Goal: Answer question/provide support: Share knowledge or assist other users

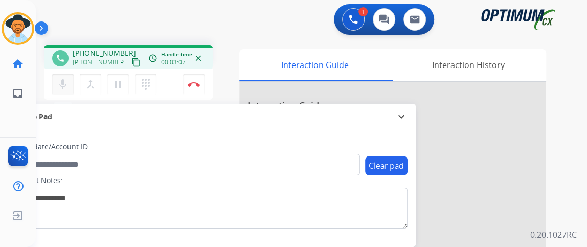
click at [57, 91] on button "mic Mute" at bounding box center [62, 84] width 21 height 21
click at [59, 92] on button "mic_off Mute" at bounding box center [62, 84] width 21 height 21
click at [54, 79] on button "mic Mute" at bounding box center [62, 84] width 21 height 21
click at [54, 79] on button "mic_off Mute" at bounding box center [62, 84] width 21 height 21
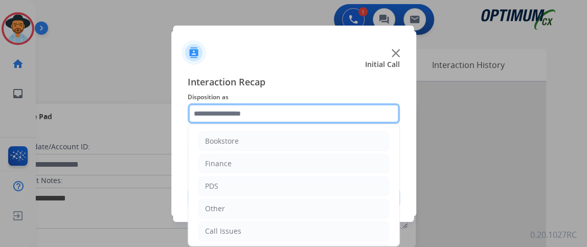
click at [287, 113] on input "text" at bounding box center [294, 113] width 212 height 20
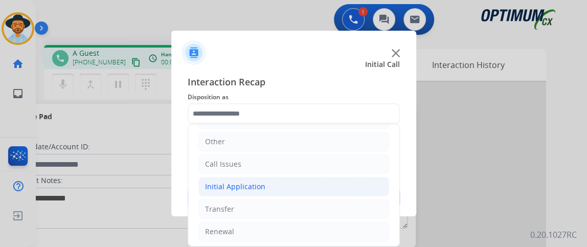
click at [349, 186] on li "Initial Application" at bounding box center [293, 186] width 191 height 19
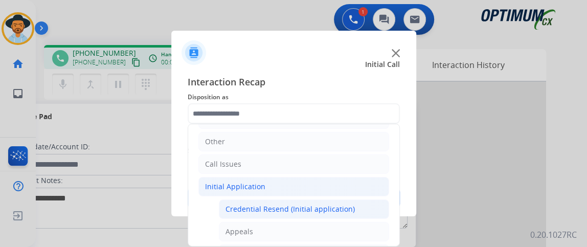
click at [344, 208] on div "Credential Resend (Initial application)" at bounding box center [290, 209] width 129 height 10
type input "**********"
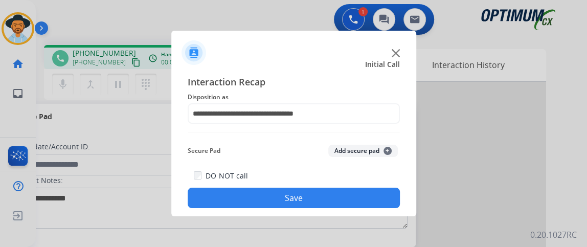
click at [339, 197] on button "Save" at bounding box center [294, 198] width 212 height 20
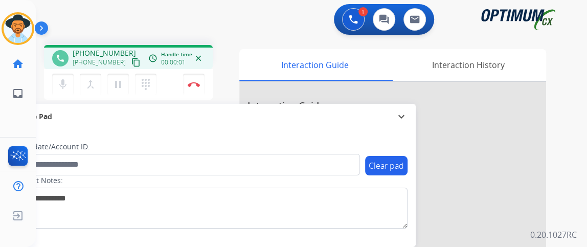
click at [131, 62] on mat-icon "content_copy" at bounding box center [135, 62] width 9 height 9
click at [131, 63] on mat-icon "content_copy" at bounding box center [135, 62] width 9 height 9
click at [66, 79] on mat-icon "mic" at bounding box center [63, 84] width 12 height 12
click at [66, 79] on mat-icon "mic_off" at bounding box center [63, 84] width 12 height 12
click at [199, 83] on img at bounding box center [194, 84] width 12 height 5
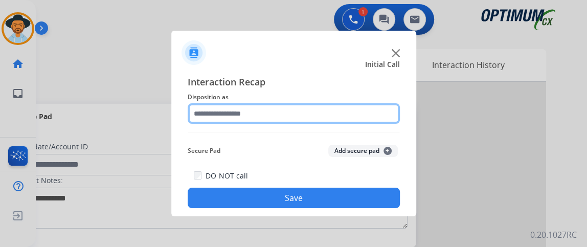
click at [297, 112] on input "text" at bounding box center [294, 113] width 212 height 20
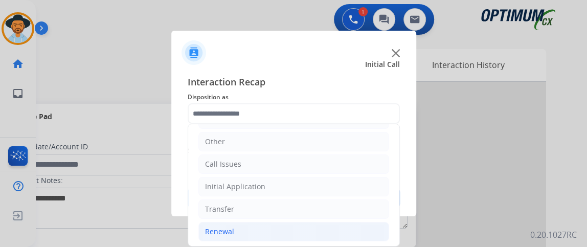
click at [258, 222] on li "Renewal" at bounding box center [293, 231] width 191 height 19
click at [255, 228] on li "Renewal" at bounding box center [293, 231] width 191 height 19
click at [284, 222] on li "Renewal" at bounding box center [293, 231] width 191 height 19
drag, startPoint x: 391, startPoint y: 156, endPoint x: 394, endPoint y: 181, distance: 24.7
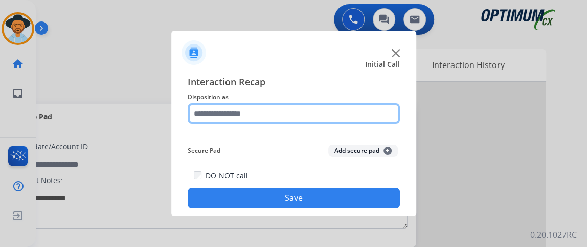
click at [359, 107] on input "text" at bounding box center [294, 113] width 212 height 20
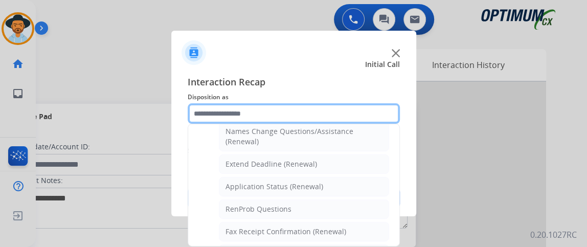
scroll to position [203, 0]
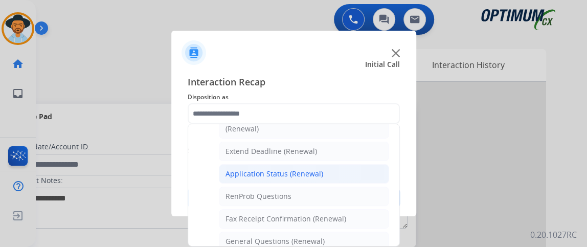
click at [357, 164] on li "Application Status (Renewal)" at bounding box center [304, 173] width 170 height 19
type input "**********"
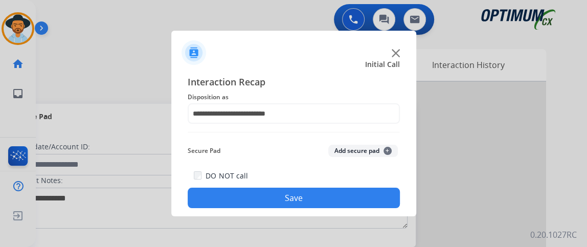
click at [345, 194] on button "Save" at bounding box center [294, 198] width 212 height 20
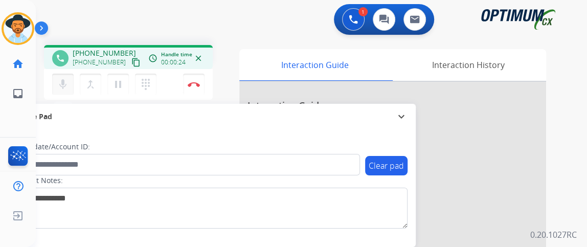
click at [61, 76] on button "mic Mute" at bounding box center [62, 84] width 21 height 21
click at [61, 76] on button "mic_off Mute" at bounding box center [62, 84] width 21 height 21
click at [130, 59] on button "content_copy" at bounding box center [136, 62] width 12 height 12
click at [62, 84] on mat-icon "mic" at bounding box center [63, 84] width 12 height 12
click at [55, 75] on button "mic_off Mute" at bounding box center [62, 84] width 21 height 21
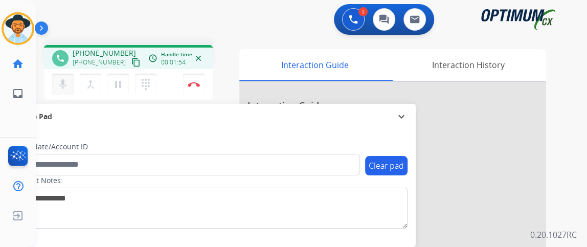
click at [66, 87] on mat-icon "mic" at bounding box center [63, 84] width 12 height 12
click at [66, 87] on mat-icon "mic_off" at bounding box center [63, 84] width 12 height 12
click at [198, 80] on button "Disconnect" at bounding box center [193, 84] width 21 height 21
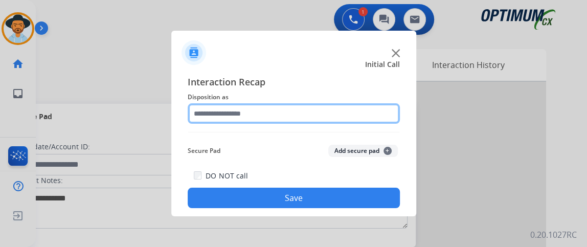
click at [336, 108] on input "text" at bounding box center [294, 113] width 212 height 20
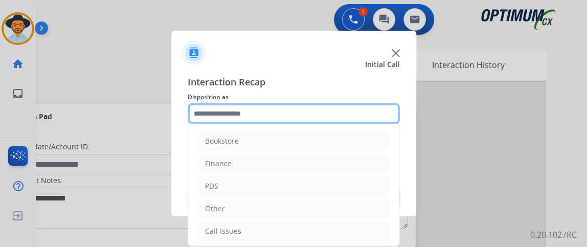
scroll to position [67, 0]
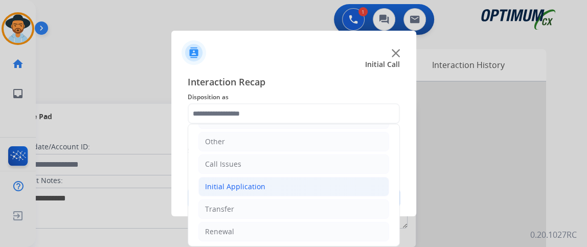
click at [358, 181] on li "Initial Application" at bounding box center [293, 186] width 191 height 19
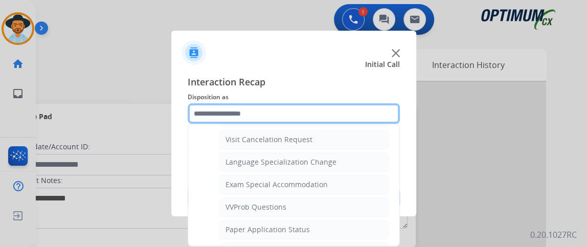
scroll to position [493, 0]
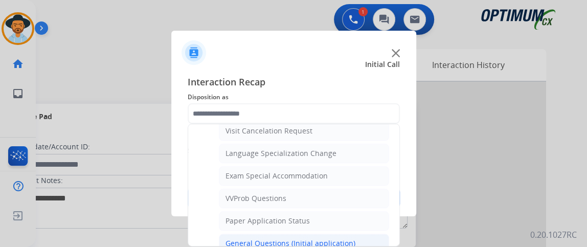
click at [376, 236] on li "General Questions (Initial application)" at bounding box center [304, 243] width 170 height 19
type input "**********"
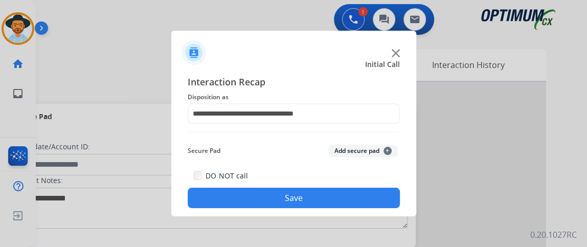
click at [369, 206] on button "Save" at bounding box center [294, 198] width 212 height 20
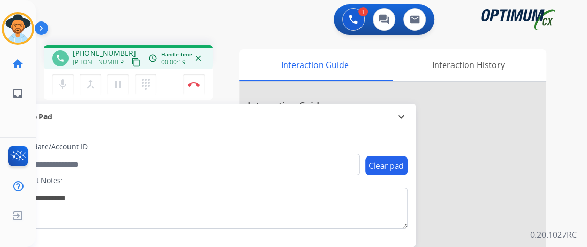
click at [131, 58] on mat-icon "content_copy" at bounding box center [135, 62] width 9 height 9
click at [67, 86] on mat-icon "mic" at bounding box center [63, 84] width 12 height 12
click at [131, 58] on mat-icon "content_copy" at bounding box center [135, 62] width 9 height 9
click at [70, 85] on button "mic_off Mute" at bounding box center [62, 84] width 21 height 21
click at [194, 86] on button "Disconnect" at bounding box center [193, 84] width 21 height 21
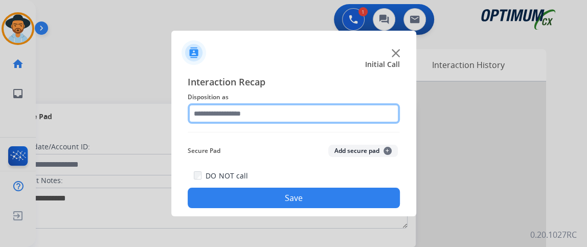
click at [325, 121] on input "text" at bounding box center [294, 113] width 212 height 20
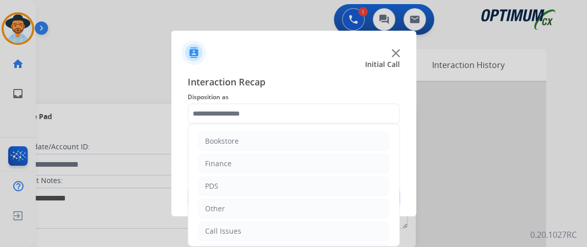
scroll to position [67, 0]
drag, startPoint x: 390, startPoint y: 144, endPoint x: 385, endPoint y: 268, distance: 123.4
click at [385, 247] on html "Outbound call Quit Outbound call Quit Initial Call Interaction Recap Dispositio…" at bounding box center [293, 123] width 587 height 247
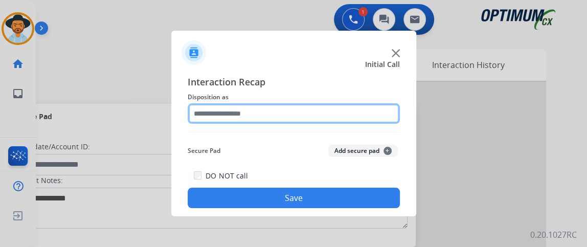
click at [273, 121] on input "text" at bounding box center [294, 113] width 212 height 20
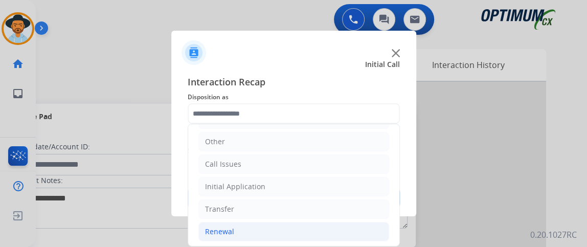
click at [293, 225] on li "Renewal" at bounding box center [293, 231] width 191 height 19
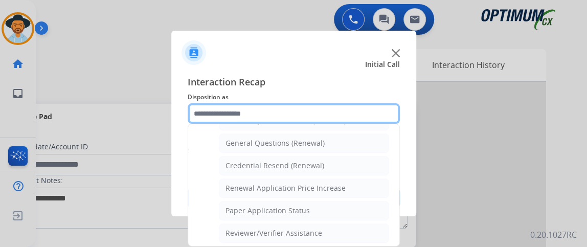
scroll to position [273, 0]
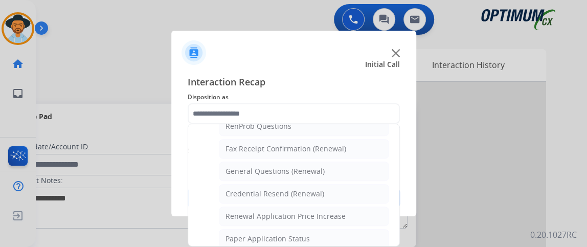
click at [348, 190] on li "Credential Resend (Renewal)" at bounding box center [304, 193] width 170 height 19
click at [348, 190] on button "Save" at bounding box center [294, 198] width 212 height 20
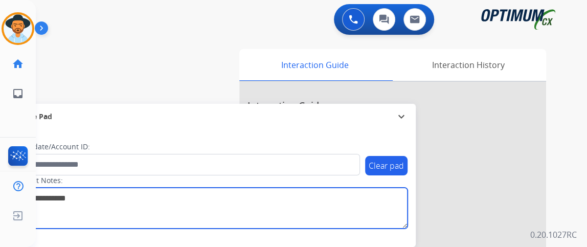
click at [346, 188] on textarea at bounding box center [210, 208] width 395 height 41
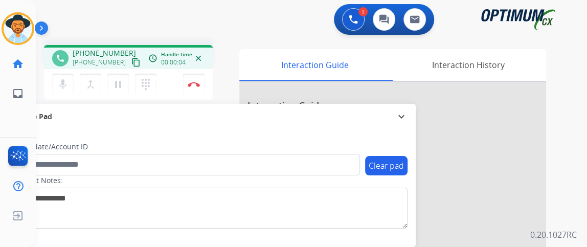
click at [131, 59] on mat-icon "content_copy" at bounding box center [135, 62] width 9 height 9
click at [65, 85] on mat-icon "mic" at bounding box center [63, 84] width 12 height 12
click at [65, 85] on mat-icon "mic_off" at bounding box center [63, 84] width 12 height 12
click at [131, 61] on mat-icon "content_copy" at bounding box center [135, 62] width 9 height 9
click at [63, 82] on mat-icon "mic" at bounding box center [63, 84] width 12 height 12
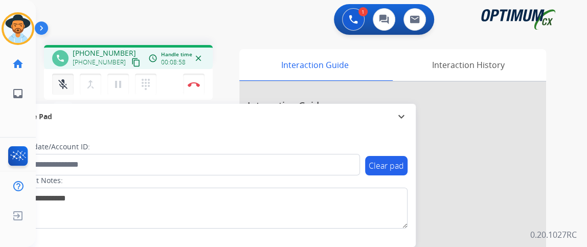
click at [67, 81] on mat-icon "mic_off" at bounding box center [63, 84] width 12 height 12
click at [50, 91] on div "mic Mute merge_type Bridge pause Hold dialpad Dialpad Disconnect" at bounding box center [128, 84] width 169 height 31
click at [55, 90] on button "mic Mute" at bounding box center [62, 84] width 21 height 21
click at [54, 90] on button "mic Mute" at bounding box center [62, 84] width 21 height 21
click at [65, 77] on button "mic_off Mute" at bounding box center [62, 84] width 21 height 21
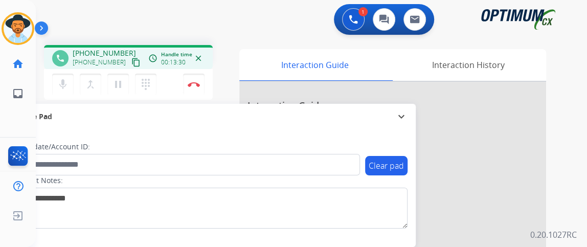
click at [57, 108] on div "Secure Pad" at bounding box center [210, 116] width 394 height 17
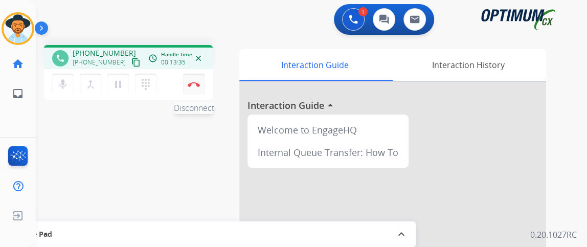
click at [187, 82] on button "Disconnect" at bounding box center [193, 84] width 21 height 21
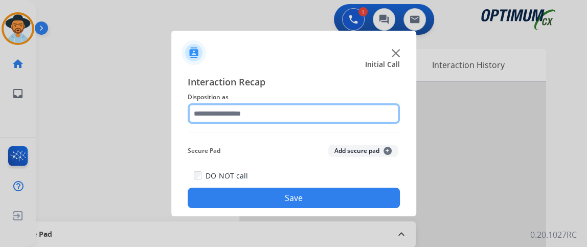
click at [336, 118] on input "text" at bounding box center [294, 113] width 212 height 20
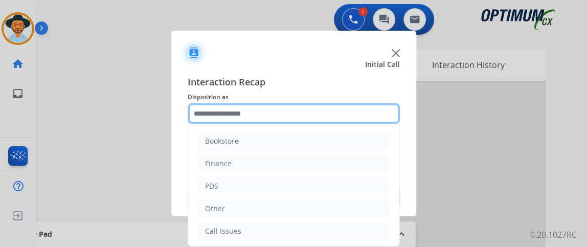
scroll to position [67, 0]
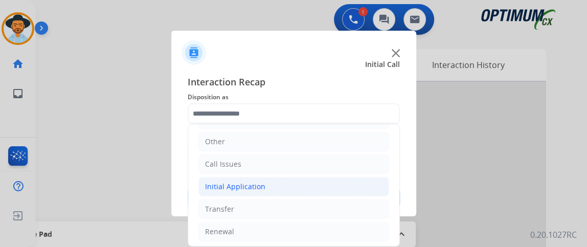
click at [298, 186] on li "Initial Application" at bounding box center [293, 186] width 191 height 19
click at [326, 204] on div "Credential Resend (Initial application)" at bounding box center [290, 209] width 129 height 10
type input "**********"
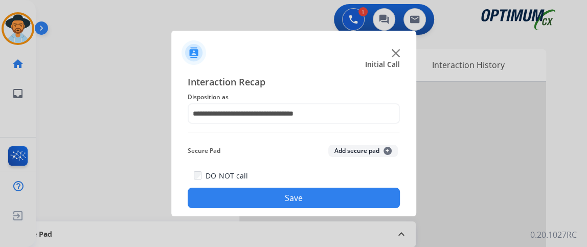
click at [326, 202] on button "Save" at bounding box center [294, 198] width 212 height 20
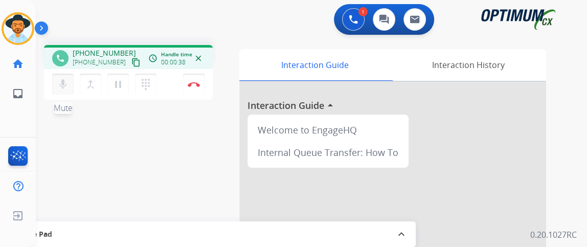
click at [71, 76] on button "mic Mute" at bounding box center [62, 84] width 21 height 21
click at [55, 65] on div "phone +14054917626 +14054917626 content_copy" at bounding box center [97, 58] width 90 height 20
click at [64, 85] on mat-icon "mic_off" at bounding box center [63, 84] width 12 height 12
click at [72, 99] on div "phone +14054917626 +14054917626 content_copy access_time Call metrics Queue 00:…" at bounding box center [128, 74] width 169 height 58
click at [66, 92] on button "mic Mute" at bounding box center [62, 84] width 21 height 21
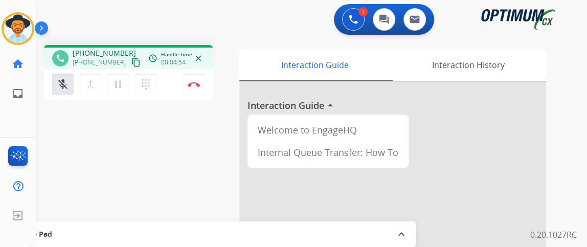
click at [66, 50] on div "phone +14054917626 +14054917626 content_copy" at bounding box center [97, 58] width 90 height 20
click at [65, 88] on mat-icon "mic_off" at bounding box center [63, 84] width 12 height 12
click at [61, 89] on mat-icon "mic" at bounding box center [63, 84] width 12 height 12
click at [58, 86] on mat-icon "mic_off" at bounding box center [63, 84] width 12 height 12
click at [65, 82] on mat-icon "mic" at bounding box center [63, 84] width 12 height 12
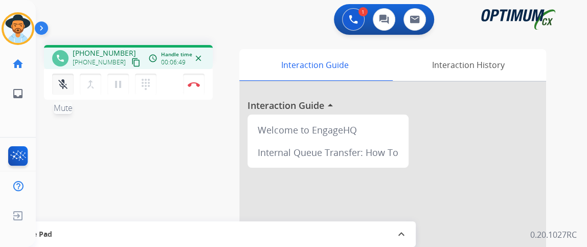
click at [62, 87] on mat-icon "mic_off" at bounding box center [63, 84] width 12 height 12
click at [61, 89] on mat-icon "mic" at bounding box center [63, 84] width 12 height 12
click at [62, 86] on mat-icon "mic_off" at bounding box center [63, 84] width 12 height 12
click at [361, 19] on button at bounding box center [353, 19] width 23 height 23
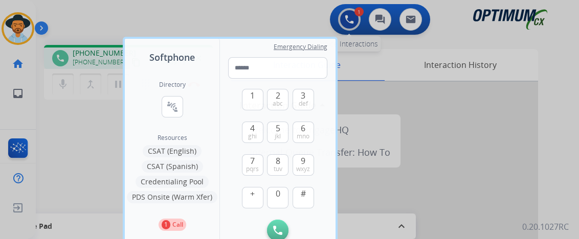
click at [361, 19] on div at bounding box center [289, 119] width 579 height 239
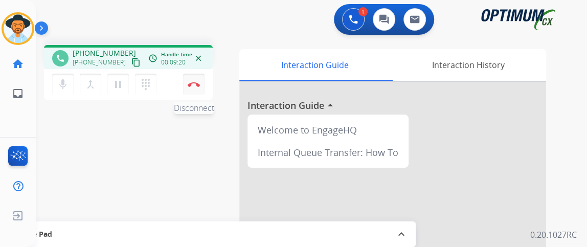
click at [186, 85] on button "Disconnect" at bounding box center [193, 84] width 21 height 21
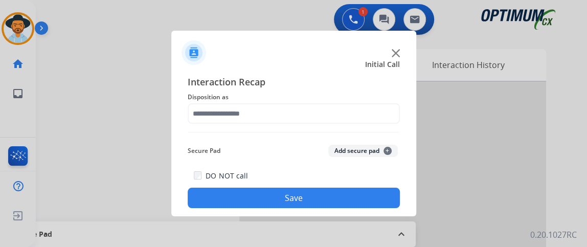
click at [305, 130] on div "Interaction Recap Disposition as Secure Pad Add secure pad + DO NOT call Save" at bounding box center [294, 141] width 212 height 133
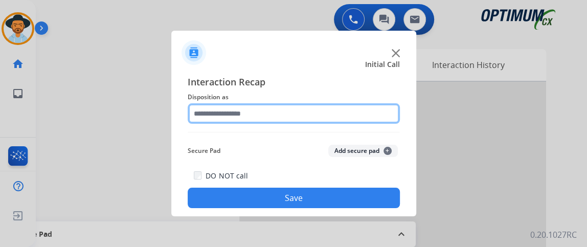
click at [301, 118] on input "text" at bounding box center [294, 113] width 212 height 20
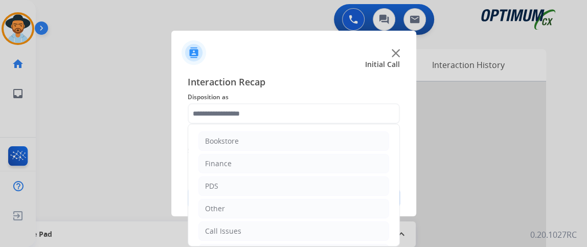
click at [399, 140] on div "Interaction Recap Disposition as Bookstore Finance PDS Other Call Issues Initia…" at bounding box center [293, 141] width 245 height 150
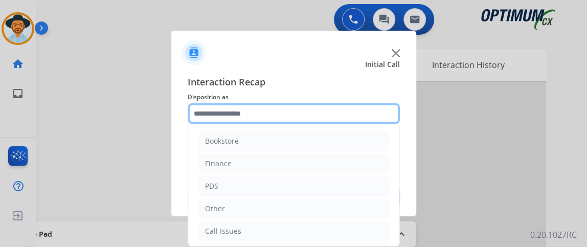
click at [366, 121] on input "text" at bounding box center [294, 113] width 212 height 20
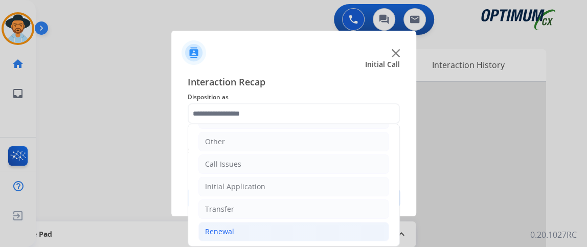
click at [321, 226] on li "Renewal" at bounding box center [293, 231] width 191 height 19
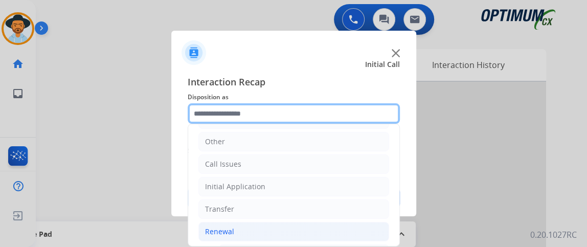
scroll to position [261, 0]
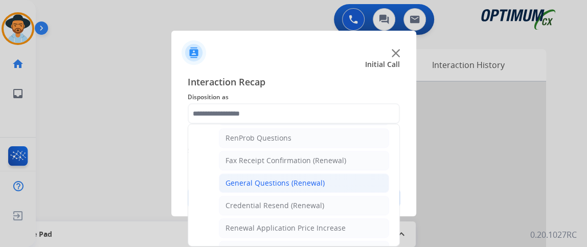
click at [360, 173] on li "General Questions (Renewal)" at bounding box center [304, 182] width 170 height 19
type input "**********"
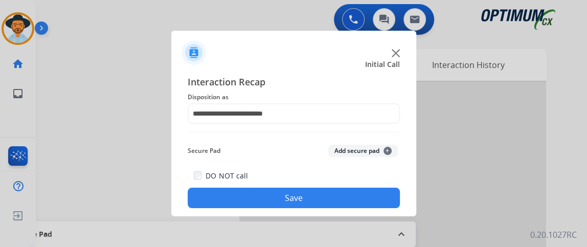
click at [355, 186] on div "DO NOT call Save" at bounding box center [294, 188] width 212 height 39
click at [355, 194] on button "Save" at bounding box center [294, 198] width 212 height 20
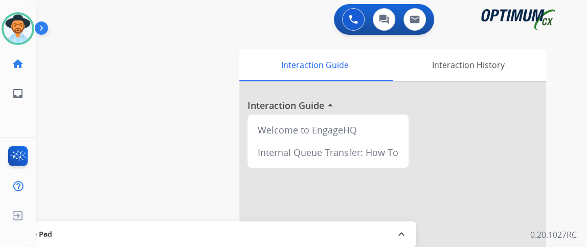
drag, startPoint x: 355, startPoint y: 194, endPoint x: 405, endPoint y: -32, distance: 231.5
click at [405, 0] on html "Outbound call Quit Outbound call Quit Schedule interaction + Add to my list Cus…" at bounding box center [293, 123] width 587 height 247
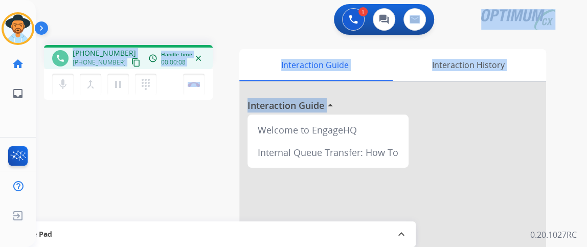
click at [120, 69] on div "mic Mute merge_type Bridge pause Hold dialpad Dialpad Disconnect" at bounding box center [128, 84] width 169 height 31
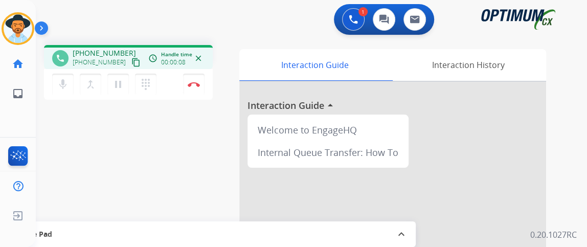
click at [131, 63] on mat-icon "content_copy" at bounding box center [135, 62] width 9 height 9
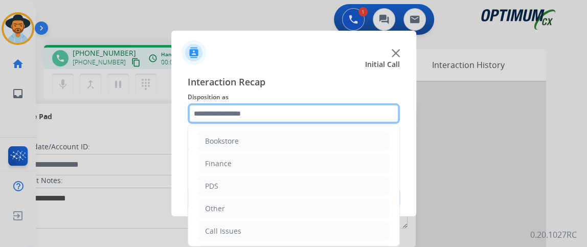
click at [328, 108] on input "text" at bounding box center [294, 113] width 212 height 20
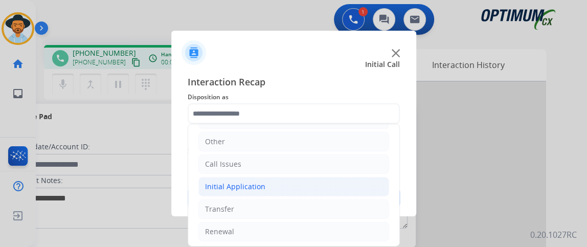
click at [360, 185] on li "Initial Application" at bounding box center [293, 186] width 191 height 19
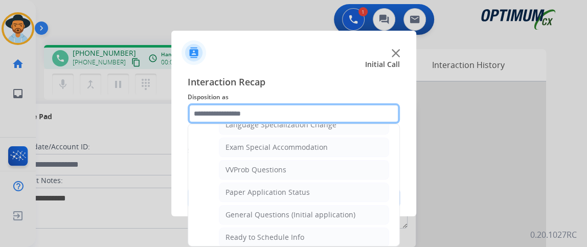
scroll to position [575, 0]
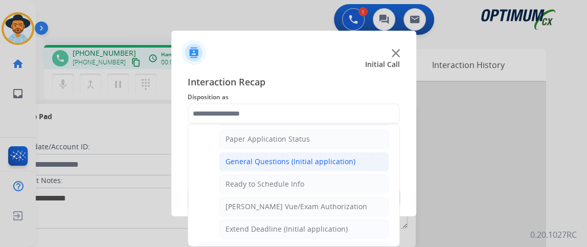
click at [348, 158] on div "General Questions (Initial application)" at bounding box center [291, 162] width 130 height 10
type input "**********"
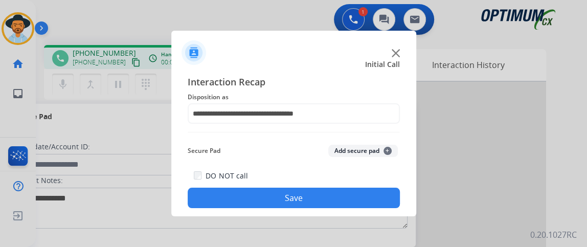
click at [349, 191] on button "Save" at bounding box center [294, 198] width 212 height 20
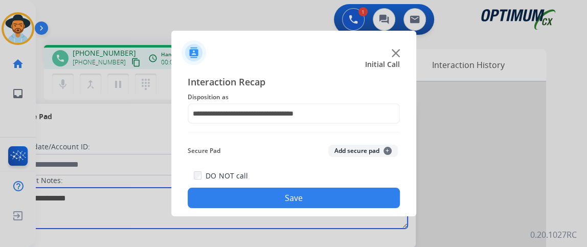
click at [349, 191] on textarea at bounding box center [210, 208] width 395 height 41
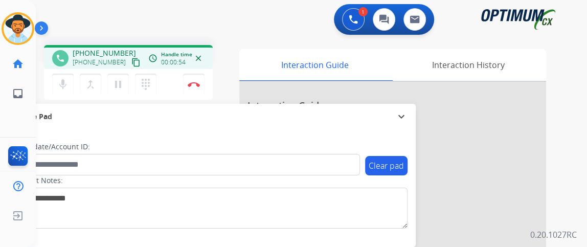
click at [131, 64] on mat-icon "content_copy" at bounding box center [135, 62] width 9 height 9
click at [71, 90] on button "mic Mute" at bounding box center [62, 84] width 21 height 21
click at [71, 90] on button "mic_off Mute" at bounding box center [62, 84] width 21 height 21
click at [199, 79] on button "Disconnect" at bounding box center [193, 84] width 21 height 21
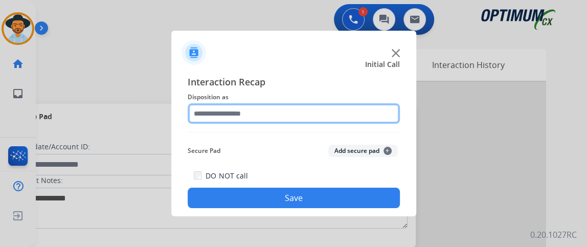
click at [283, 110] on input "text" at bounding box center [294, 113] width 212 height 20
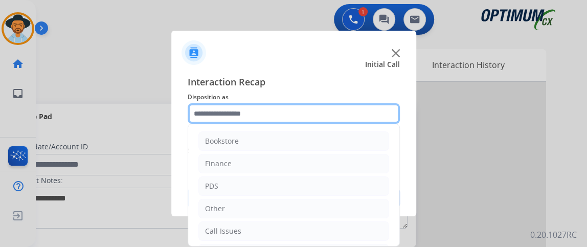
scroll to position [67, 0]
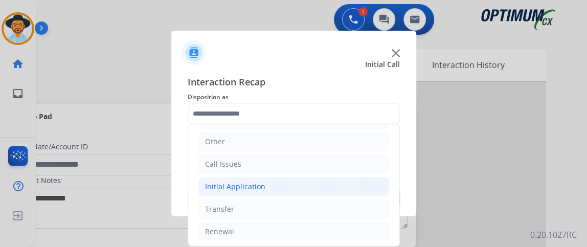
click at [362, 187] on li "Initial Application" at bounding box center [293, 186] width 191 height 19
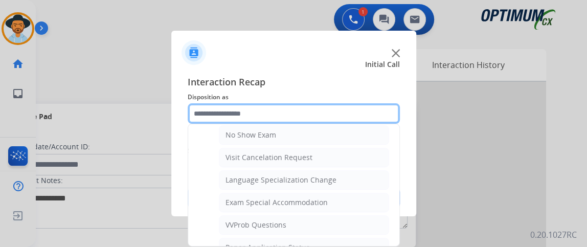
scroll to position [518, 0]
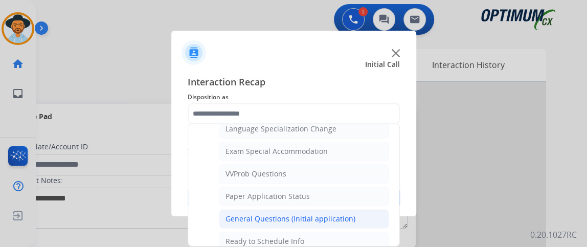
click at [374, 218] on li "General Questions (Initial application)" at bounding box center [304, 218] width 170 height 19
type input "**********"
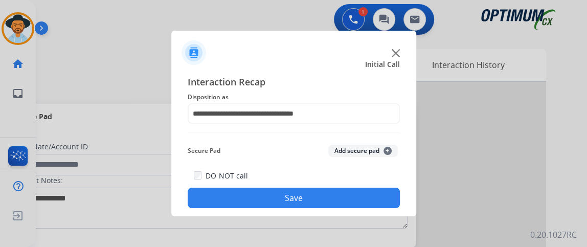
click at [369, 204] on button "Save" at bounding box center [294, 198] width 212 height 20
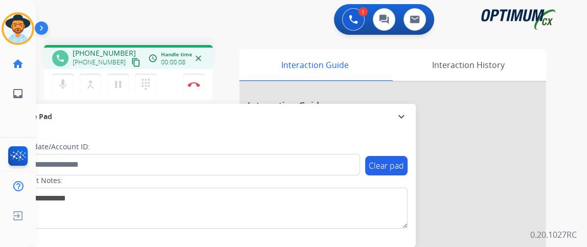
click at [131, 64] on mat-icon "content_copy" at bounding box center [135, 62] width 9 height 9
click at [75, 109] on div "Secure Pad" at bounding box center [210, 116] width 394 height 17
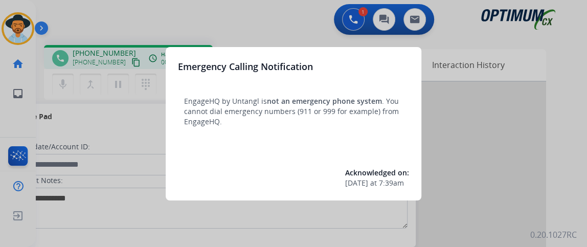
click at [112, 115] on div at bounding box center [293, 123] width 587 height 247
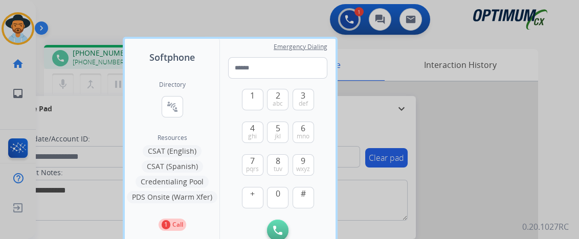
click at [237, 15] on div at bounding box center [289, 119] width 579 height 239
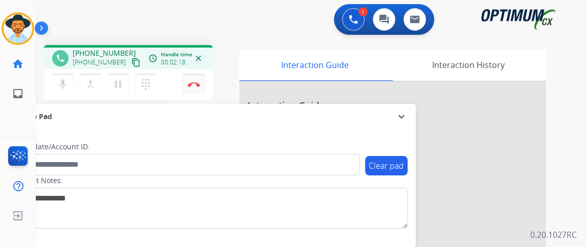
click at [193, 80] on button "Disconnect" at bounding box center [193, 84] width 21 height 21
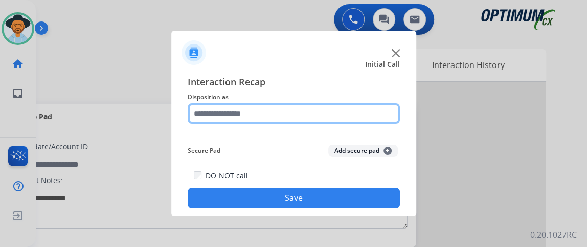
click at [289, 118] on input "text" at bounding box center [294, 113] width 212 height 20
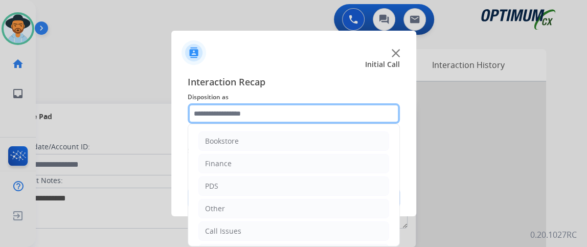
scroll to position [67, 0]
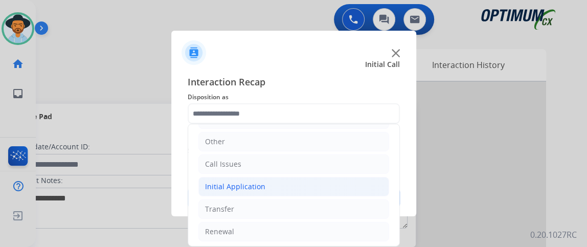
click at [362, 181] on li "Initial Application" at bounding box center [293, 186] width 191 height 19
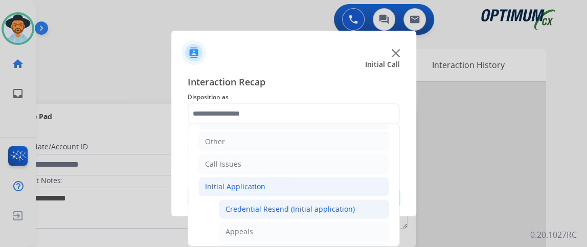
click at [362, 204] on li "Credential Resend (Initial application)" at bounding box center [304, 208] width 170 height 19
type input "**********"
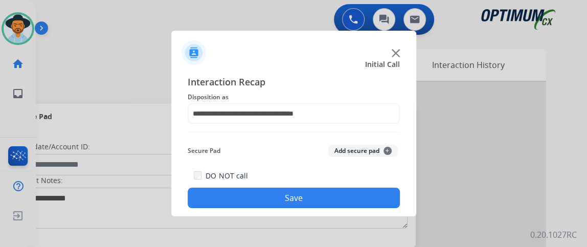
click at [362, 204] on button "Save" at bounding box center [294, 198] width 212 height 20
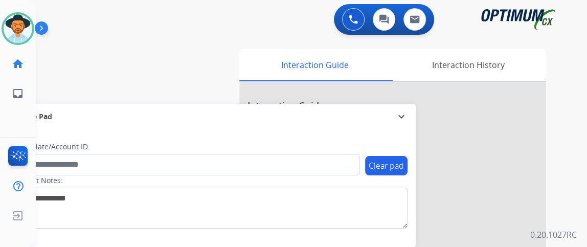
click at [583, 88] on div "0 Voice Interactions 0 Chat Interactions 0 Email Interactions swap_horiz Break …" at bounding box center [311, 123] width 551 height 247
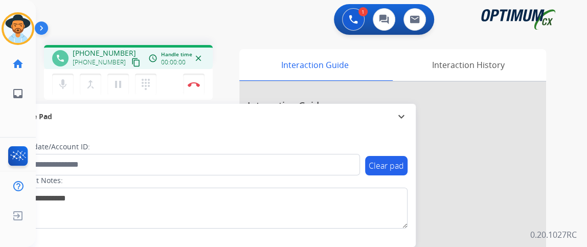
click at [131, 58] on mat-icon "content_copy" at bounding box center [135, 62] width 9 height 9
click at [64, 80] on mat-icon "mic" at bounding box center [63, 84] width 12 height 12
click at [64, 80] on mat-icon "mic_off" at bounding box center [63, 84] width 12 height 12
click at [68, 74] on button "mic Mute" at bounding box center [62, 84] width 21 height 21
click at [71, 79] on button "mic_off Mute" at bounding box center [62, 84] width 21 height 21
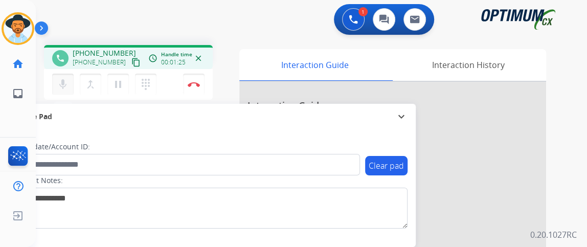
click at [71, 79] on button "mic Mute" at bounding box center [62, 84] width 21 height 21
click at [59, 84] on mat-icon "mic_off" at bounding box center [63, 84] width 12 height 12
click at [64, 80] on mat-icon "mic" at bounding box center [63, 84] width 12 height 12
click at [63, 82] on mat-icon "mic_off" at bounding box center [63, 84] width 12 height 12
click at [65, 78] on mat-icon "mic" at bounding box center [63, 84] width 12 height 12
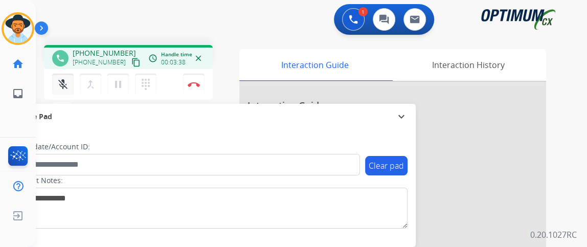
click at [65, 78] on mat-icon "mic_off" at bounding box center [63, 84] width 12 height 12
click at [62, 83] on mat-icon "mic" at bounding box center [63, 84] width 12 height 12
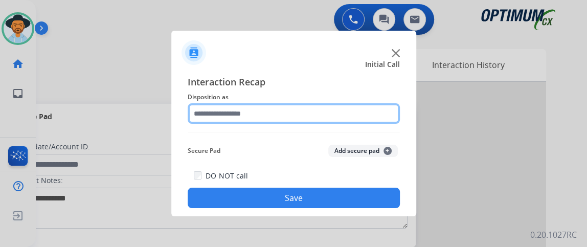
click at [245, 121] on input "text" at bounding box center [294, 113] width 212 height 20
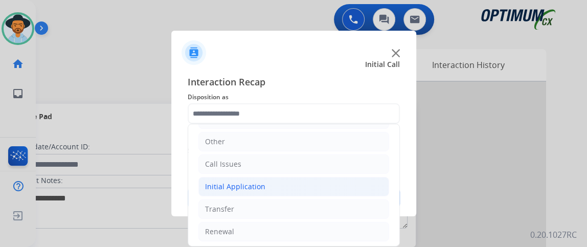
click at [346, 191] on li "Initial Application" at bounding box center [293, 186] width 191 height 19
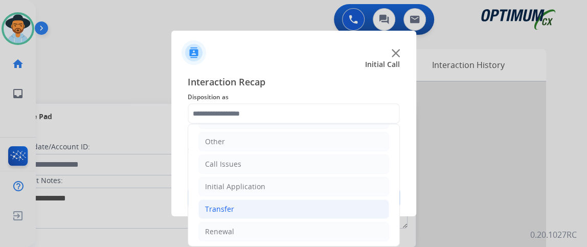
click at [346, 199] on li "Transfer" at bounding box center [293, 208] width 191 height 19
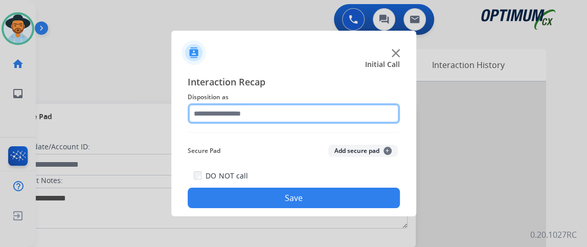
click at [335, 117] on input "text" at bounding box center [294, 113] width 212 height 20
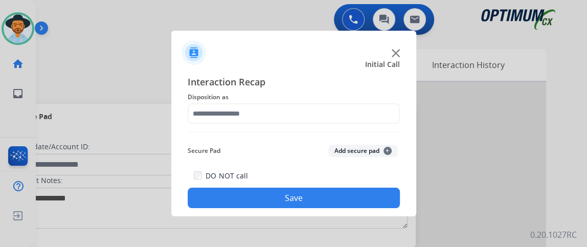
click at [403, 142] on div "Interaction Recap Disposition as Secure Pad Add secure pad + DO NOT call Save" at bounding box center [293, 141] width 245 height 150
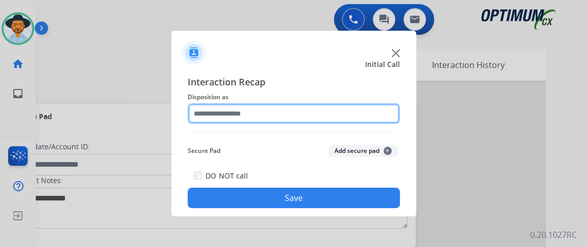
click at [383, 118] on input "text" at bounding box center [294, 113] width 212 height 20
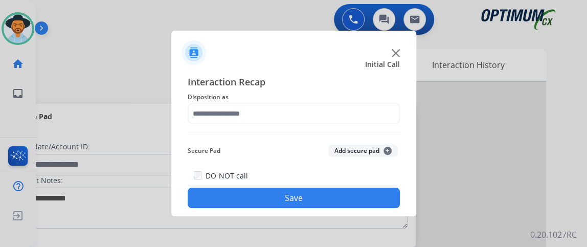
click at [395, 126] on div "Interaction Recap Disposition as Secure Pad Add secure pad + DO NOT call Save" at bounding box center [294, 141] width 212 height 133
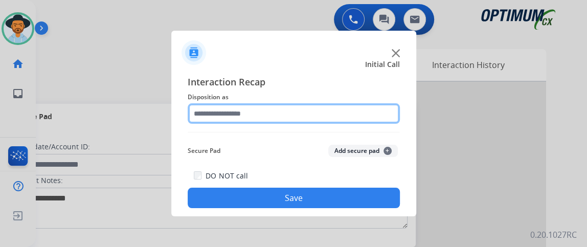
click at [379, 114] on input "text" at bounding box center [294, 113] width 212 height 20
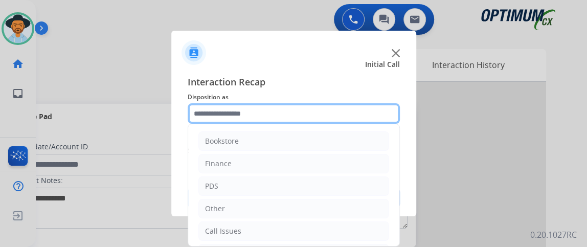
scroll to position [89, 0]
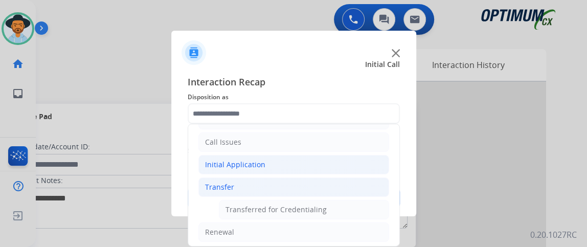
click at [352, 164] on li "Initial Application" at bounding box center [293, 164] width 191 height 19
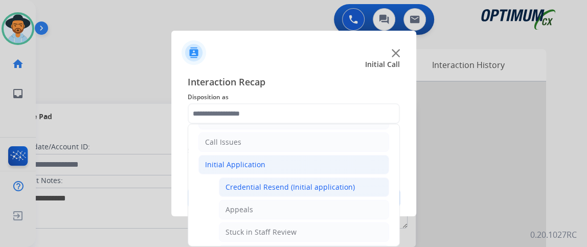
click at [350, 185] on li "Credential Resend (Initial application)" at bounding box center [304, 186] width 170 height 19
type input "**********"
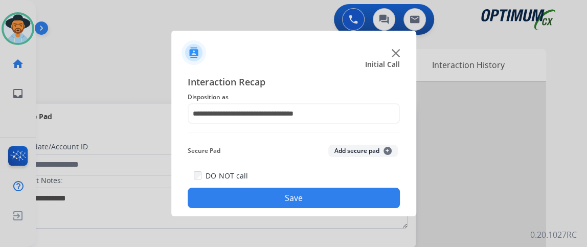
click at [350, 186] on div "DO NOT call Save" at bounding box center [294, 188] width 212 height 39
click at [350, 197] on button "Save" at bounding box center [294, 198] width 212 height 20
click at [275, 126] on div "Interaction Recap Disposition as Secure Pad Add secure pad + DO NOT call Save" at bounding box center [294, 141] width 212 height 133
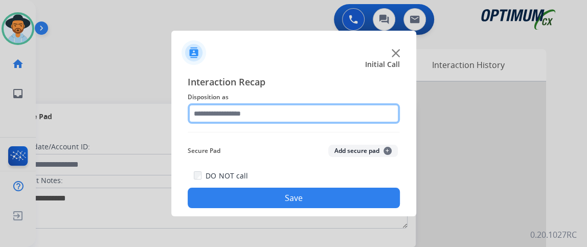
click at [270, 116] on input "text" at bounding box center [294, 113] width 212 height 20
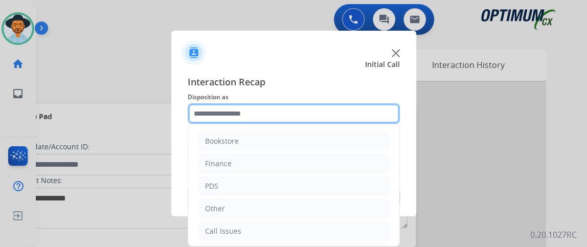
scroll to position [67, 0]
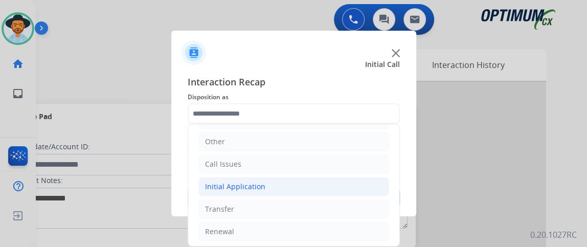
click at [314, 185] on li "Initial Application" at bounding box center [293, 186] width 191 height 19
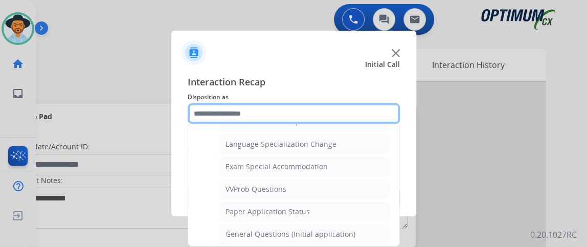
scroll to position [535, 0]
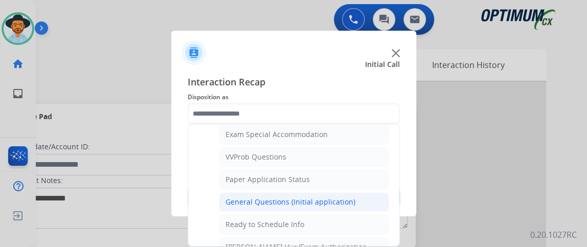
click at [364, 196] on li "General Questions (Initial application)" at bounding box center [304, 201] width 170 height 19
type input "**********"
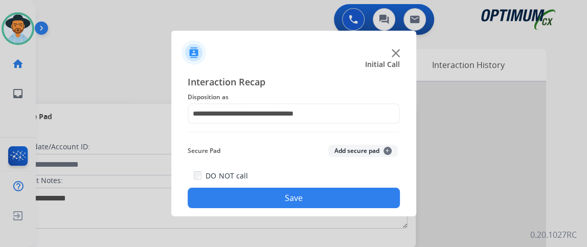
click at [364, 196] on button "Save" at bounding box center [294, 198] width 212 height 20
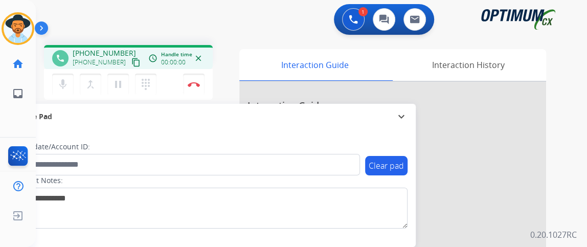
click at [131, 63] on mat-icon "content_copy" at bounding box center [135, 62] width 9 height 9
click at [72, 87] on button "mic Mute" at bounding box center [62, 84] width 21 height 21
click at [72, 87] on button "mic_off Mute" at bounding box center [62, 84] width 21 height 21
click at [73, 88] on button "mic Mute" at bounding box center [62, 84] width 21 height 21
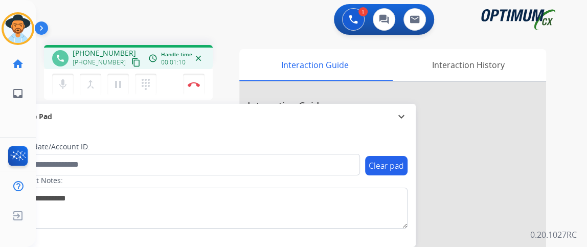
click at [75, 93] on div "mic Mute merge_type Bridge pause Hold dialpad Dialpad" at bounding box center [107, 84] width 110 height 21
click at [58, 86] on span "Emails" at bounding box center [54, 94] width 29 height 18
click at [59, 82] on mat-icon "mic_off" at bounding box center [63, 84] width 12 height 12
click at [63, 79] on mat-icon "mic" at bounding box center [63, 84] width 12 height 12
click at [63, 82] on mat-icon "mic_off" at bounding box center [63, 84] width 12 height 12
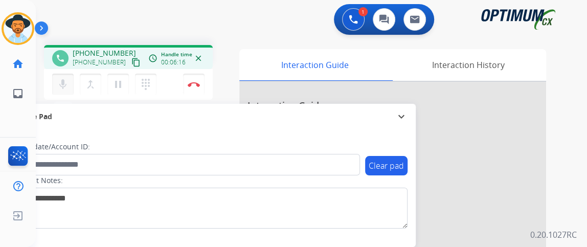
click at [66, 93] on button "mic Mute" at bounding box center [62, 84] width 21 height 21
click at [66, 93] on button "mic_off Mute" at bounding box center [62, 84] width 21 height 21
click at [65, 80] on mat-icon "mic" at bounding box center [63, 84] width 12 height 12
click at [65, 80] on mat-icon "mic_off" at bounding box center [63, 84] width 12 height 12
click at [65, 80] on mat-icon "mic" at bounding box center [63, 84] width 12 height 12
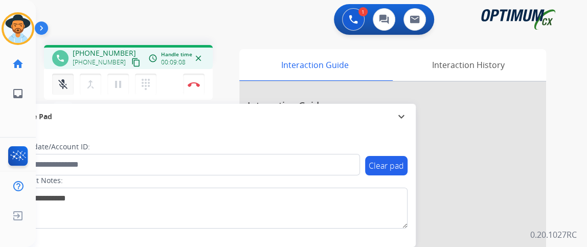
click at [65, 80] on mat-icon "mic_off" at bounding box center [63, 84] width 12 height 12
click at [200, 82] on button "Disconnect" at bounding box center [193, 84] width 21 height 21
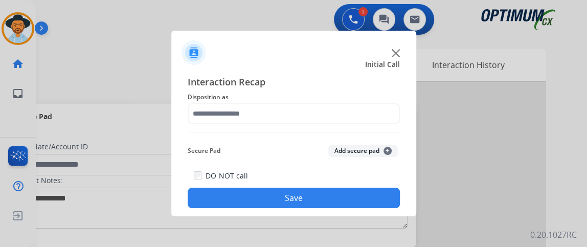
click at [80, 64] on div at bounding box center [293, 123] width 587 height 247
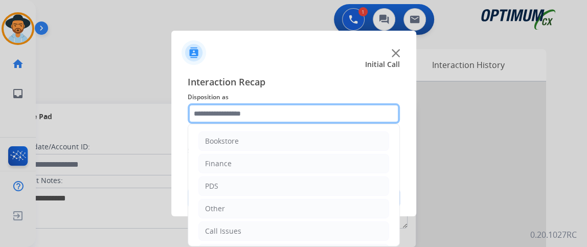
click at [237, 116] on input "text" at bounding box center [294, 113] width 212 height 20
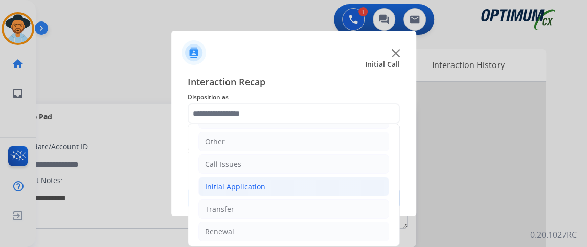
click at [305, 190] on li "Initial Application" at bounding box center [293, 186] width 191 height 19
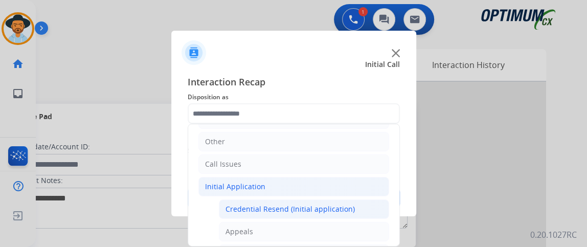
click at [307, 208] on div "Credential Resend (Initial application)" at bounding box center [290, 209] width 129 height 10
type input "**********"
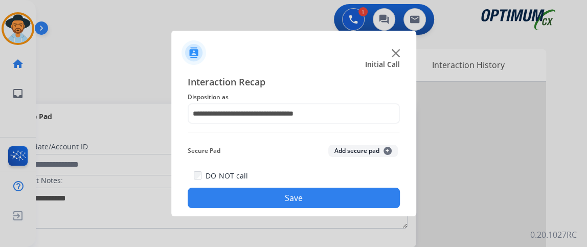
click at [302, 199] on button "Save" at bounding box center [294, 198] width 212 height 20
